Goal: Information Seeking & Learning: Check status

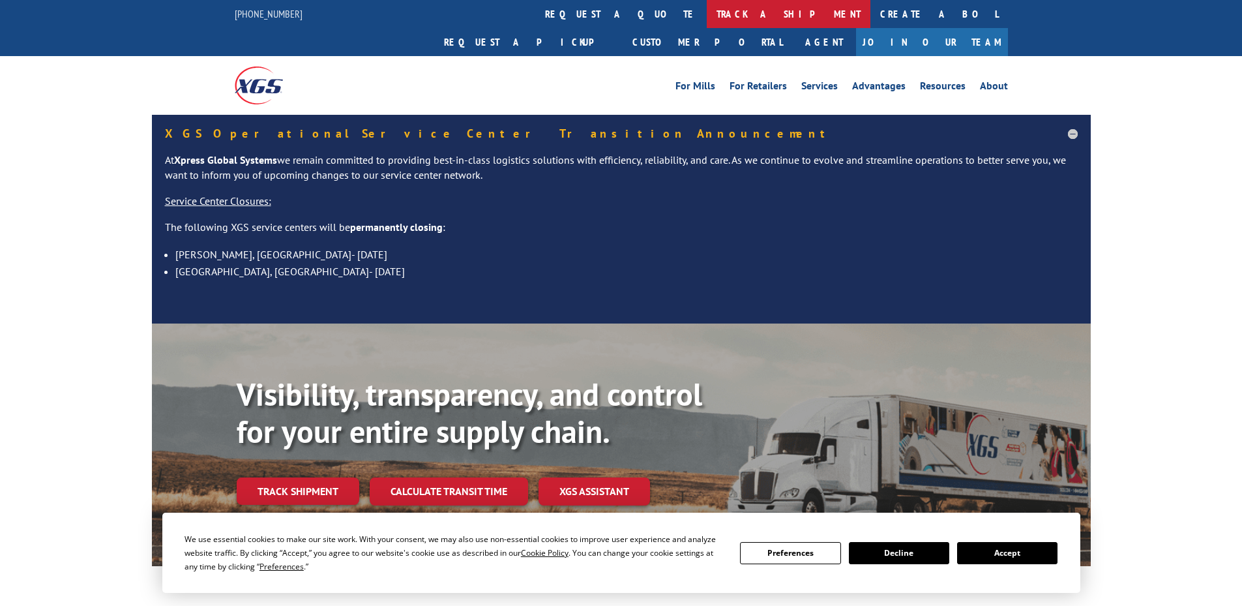
click at [707, 8] on link "track a shipment" at bounding box center [789, 14] width 164 height 28
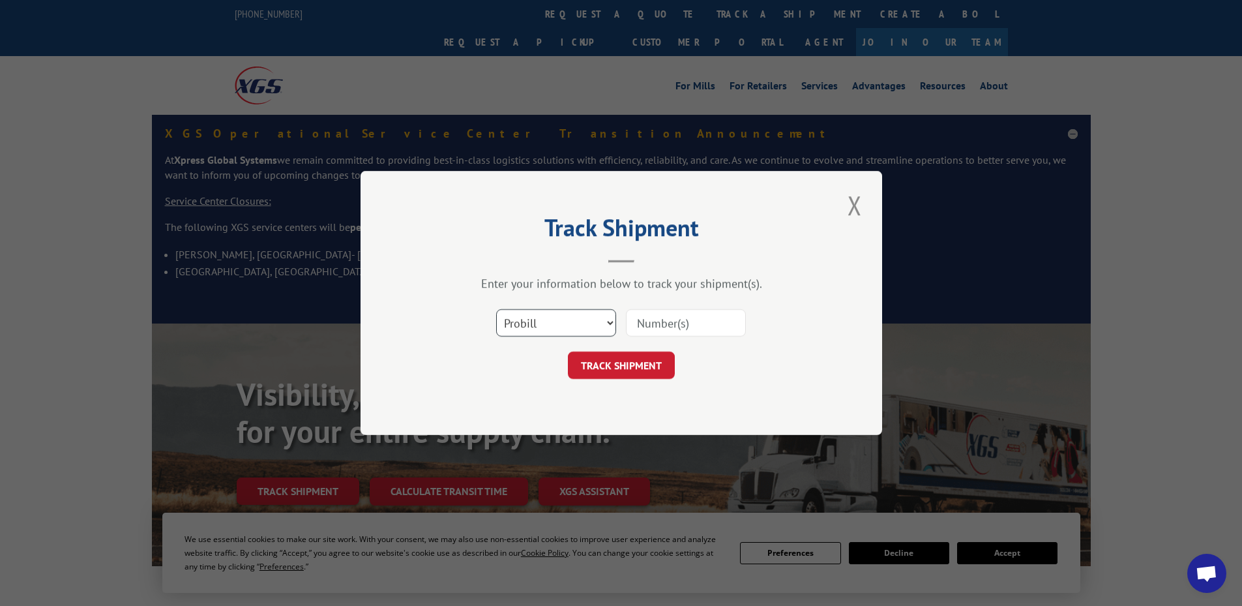
drag, startPoint x: 575, startPoint y: 322, endPoint x: 576, endPoint y: 332, distance: 9.9
click at [575, 322] on select "Select category... Probill BOL PO" at bounding box center [556, 322] width 120 height 27
click at [496, 309] on select "Select category... Probill BOL PO" at bounding box center [556, 322] width 120 height 27
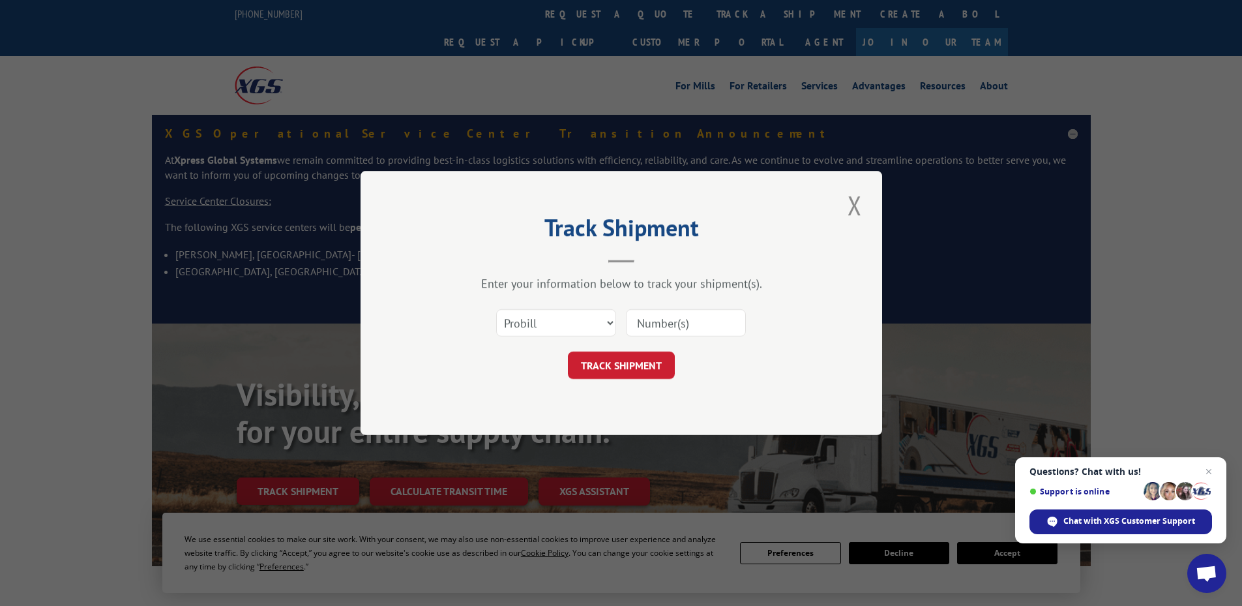
click at [672, 322] on input at bounding box center [686, 322] width 120 height 27
paste input "5960059"
type input "5960059"
click button "TRACK SHIPMENT" at bounding box center [621, 364] width 107 height 27
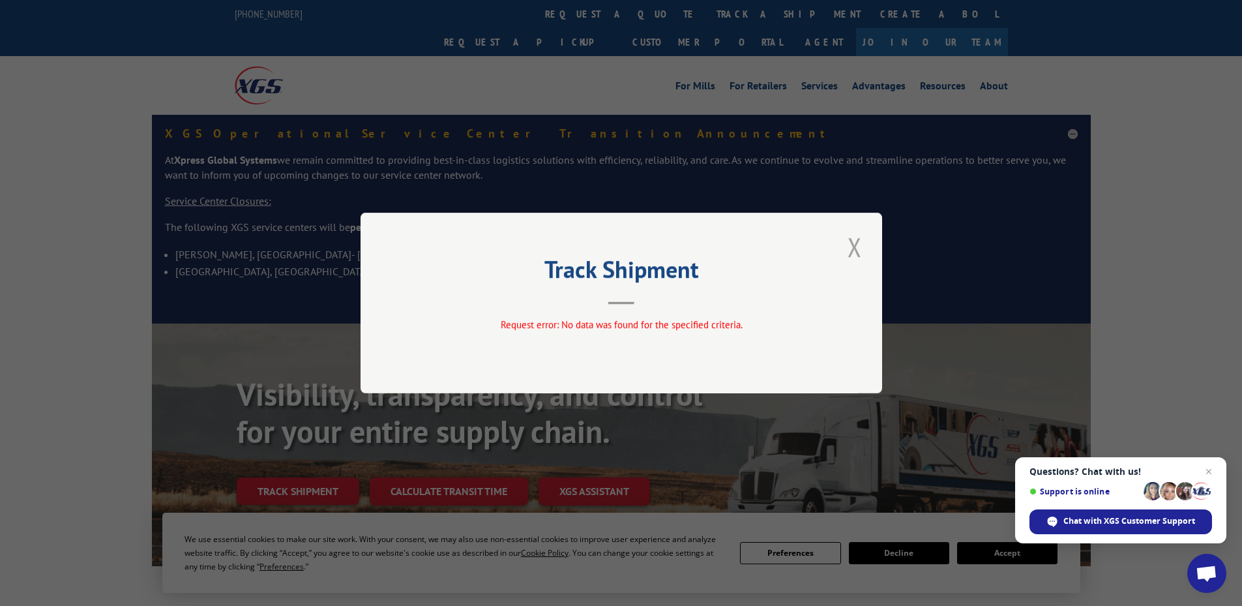
drag, startPoint x: 859, startPoint y: 245, endPoint x: 834, endPoint y: 235, distance: 26.9
click at [858, 245] on button "Close modal" at bounding box center [855, 247] width 22 height 36
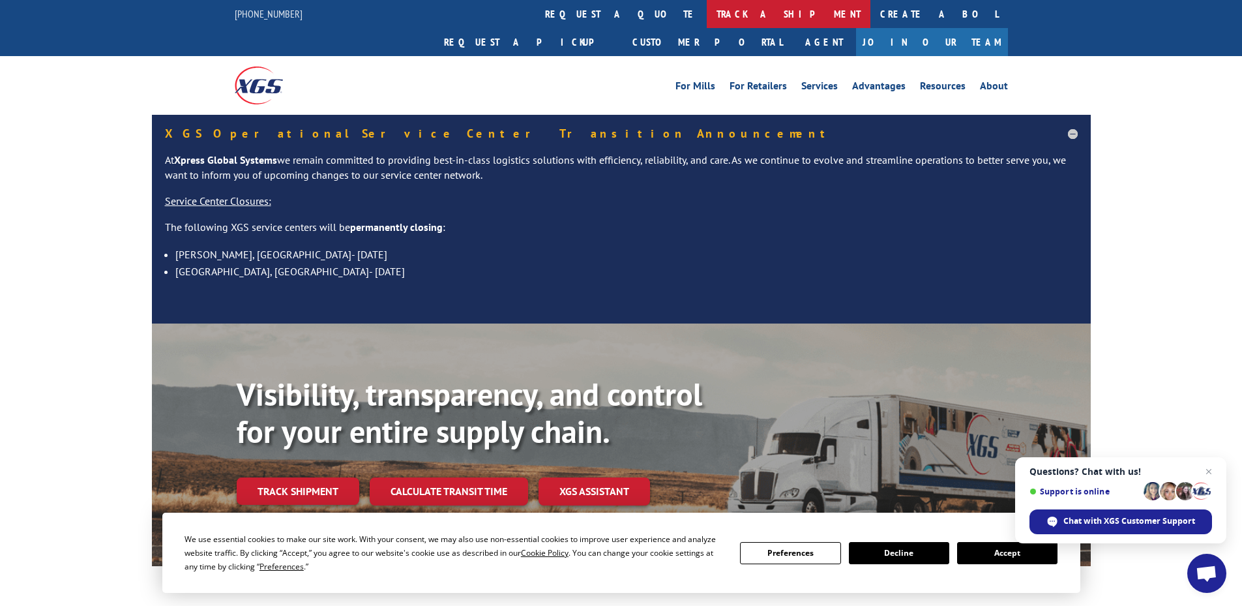
click at [707, 18] on link "track a shipment" at bounding box center [789, 14] width 164 height 28
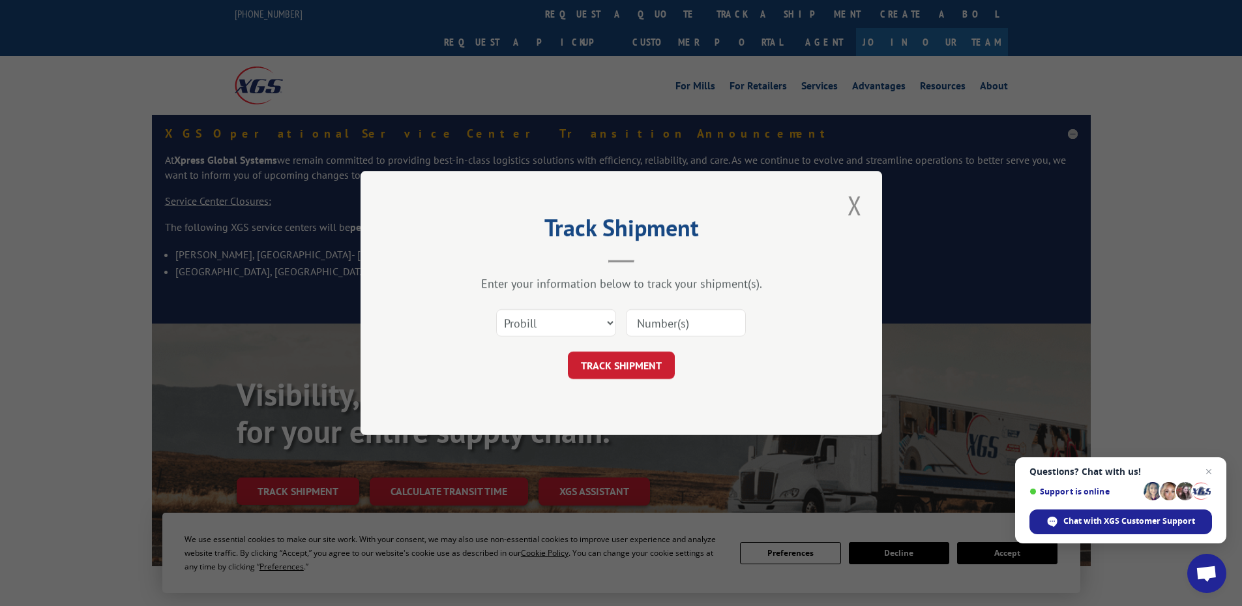
click at [649, 318] on input at bounding box center [686, 322] width 120 height 27
paste input "17225083"
type input "17225083"
click at [627, 364] on button "TRACK SHIPMENT" at bounding box center [621, 364] width 107 height 27
